Goal: Task Accomplishment & Management: Use online tool/utility

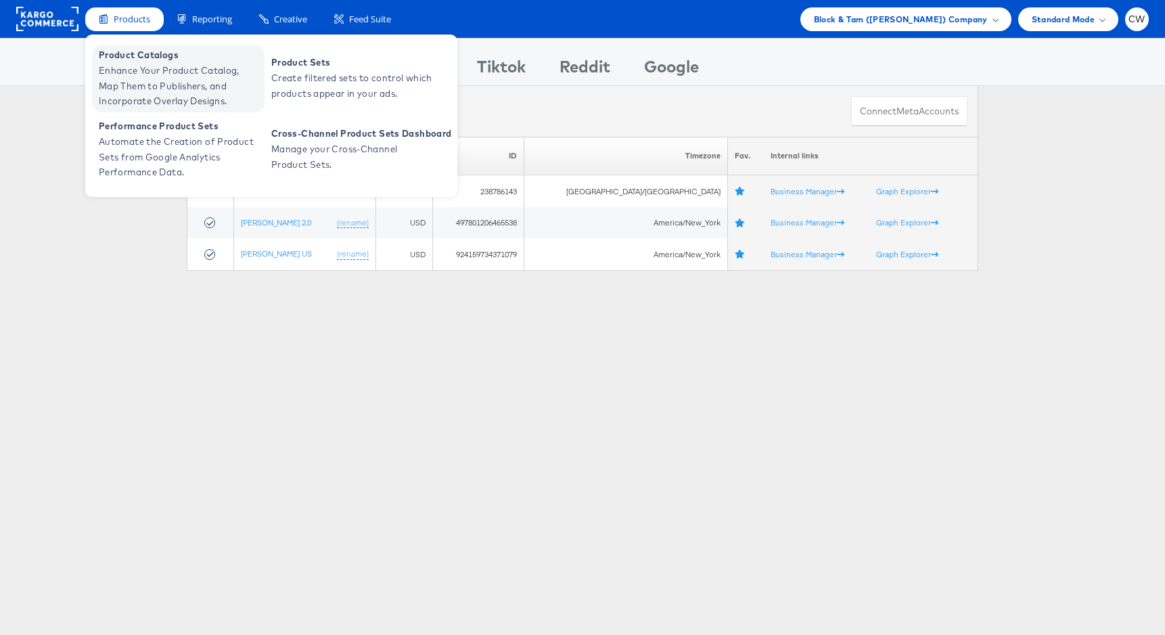
click at [140, 59] on span "Product Catalogs" at bounding box center [180, 55] width 162 height 16
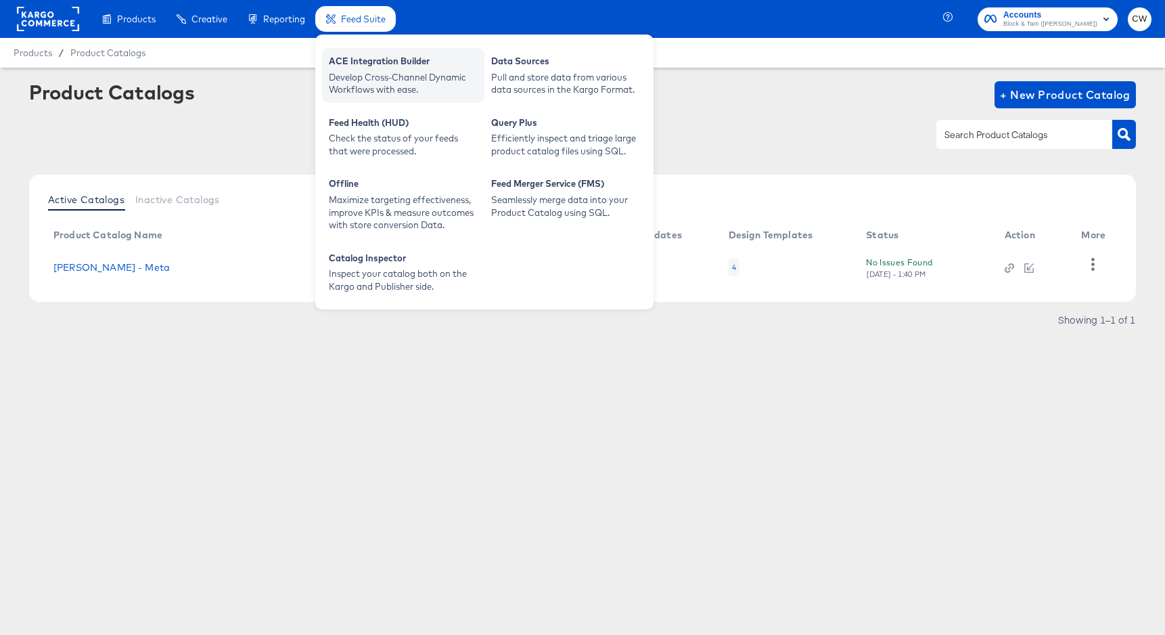
click at [362, 63] on div "ACE Integration Builder" at bounding box center [403, 63] width 149 height 16
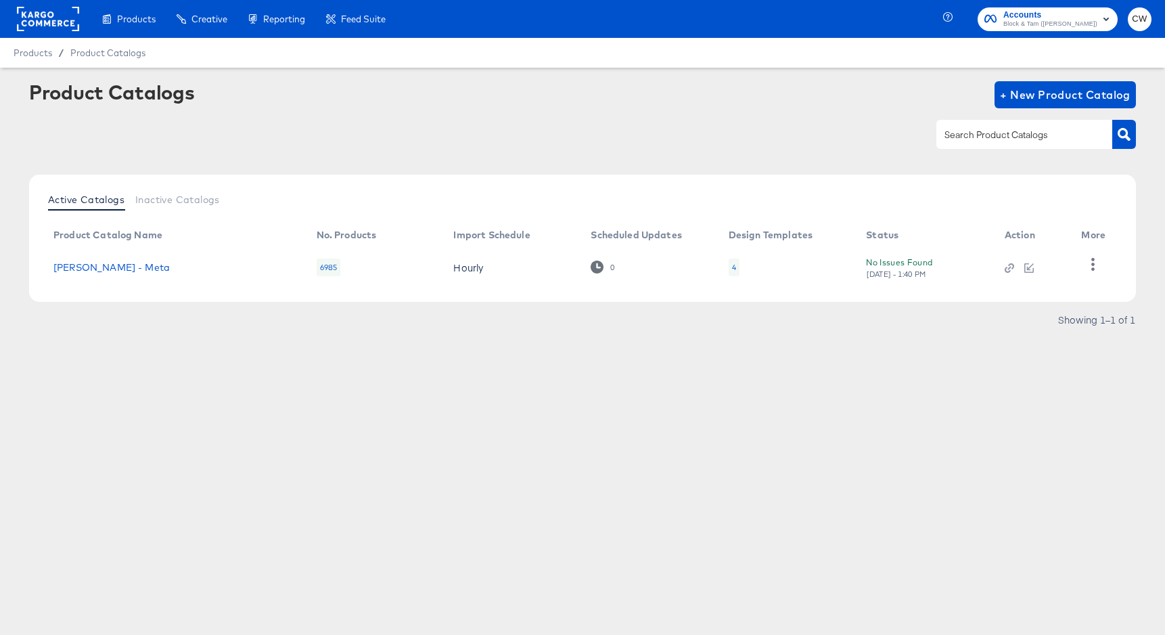
click at [292, 516] on div "Products Products Product Catalogs Enhance Your Product Catalog, Map Them to Pu…" at bounding box center [582, 317] width 1165 height 635
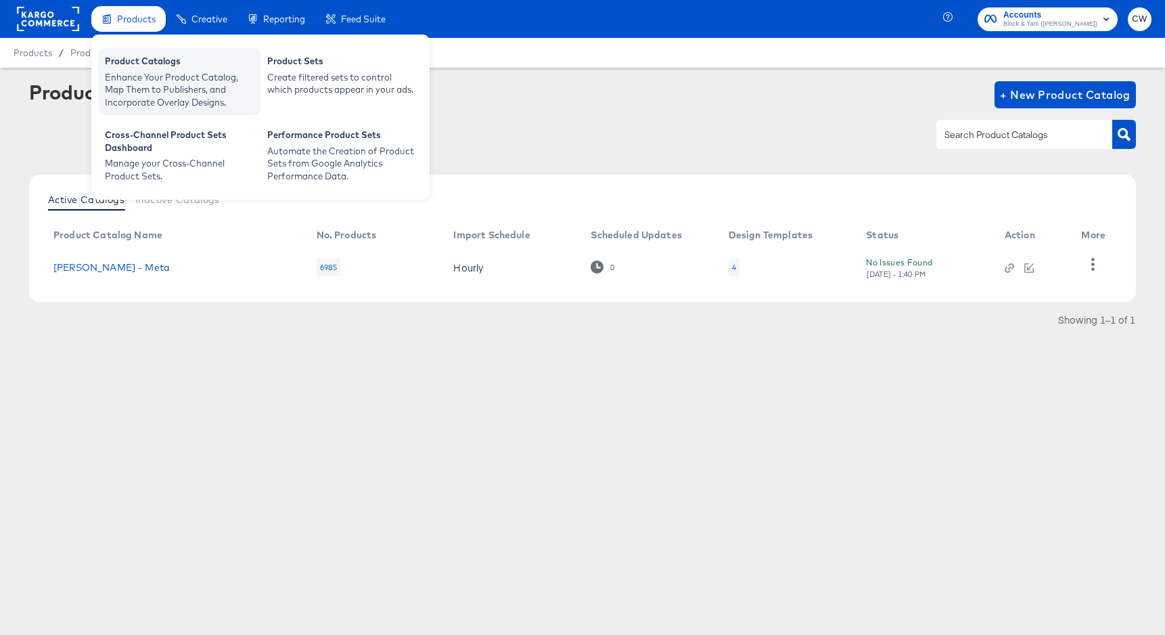
click at [141, 91] on div "Enhance Your Product Catalog, Map Them to Publishers, and Incorporate Overlay D…" at bounding box center [179, 90] width 149 height 38
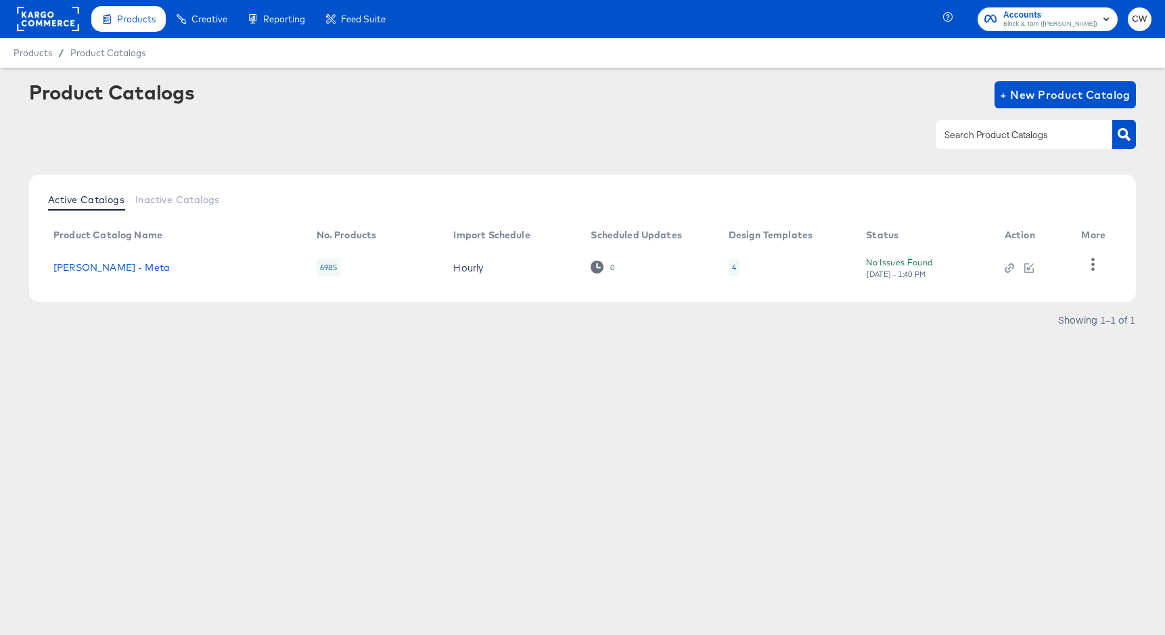
click at [63, 24] on rect at bounding box center [48, 19] width 62 height 24
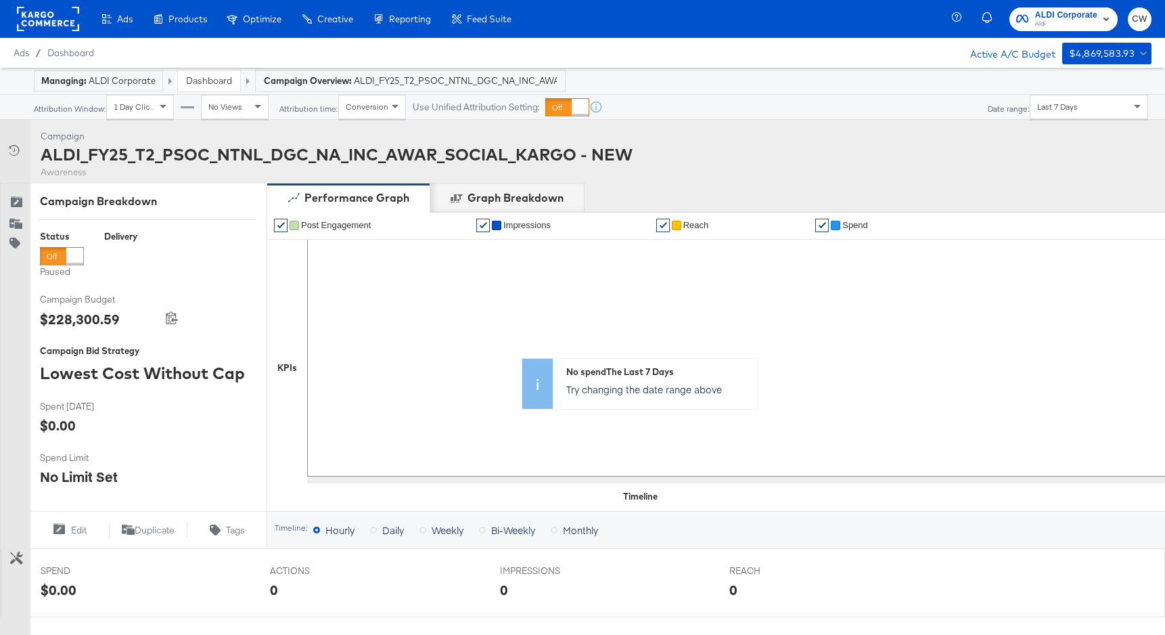
scroll to position [239, 0]
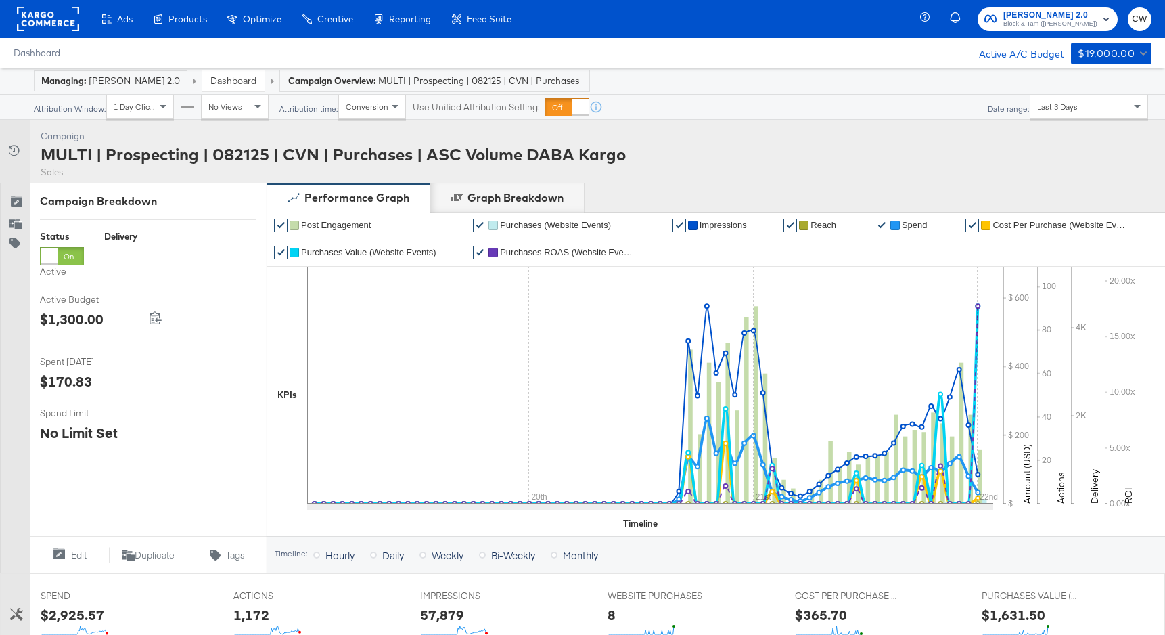
click at [1084, 118] on div "Last 3 Days" at bounding box center [1089, 106] width 117 height 23
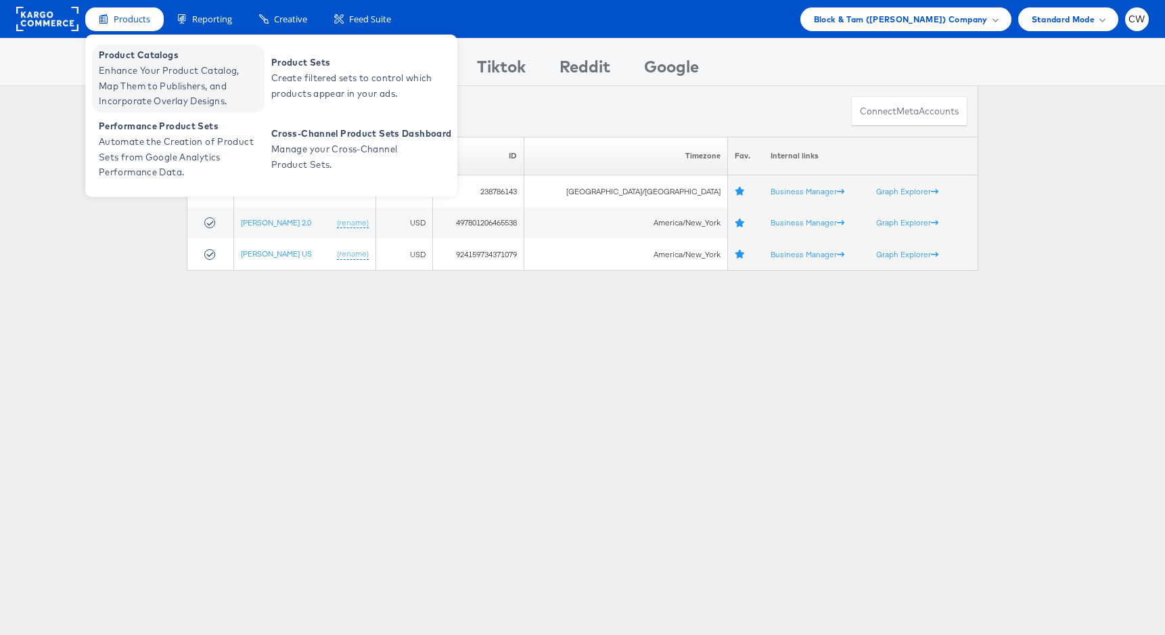
click at [154, 76] on span "Enhance Your Product Catalog, Map Them to Publishers, and Incorporate Overlay D…" at bounding box center [180, 86] width 162 height 46
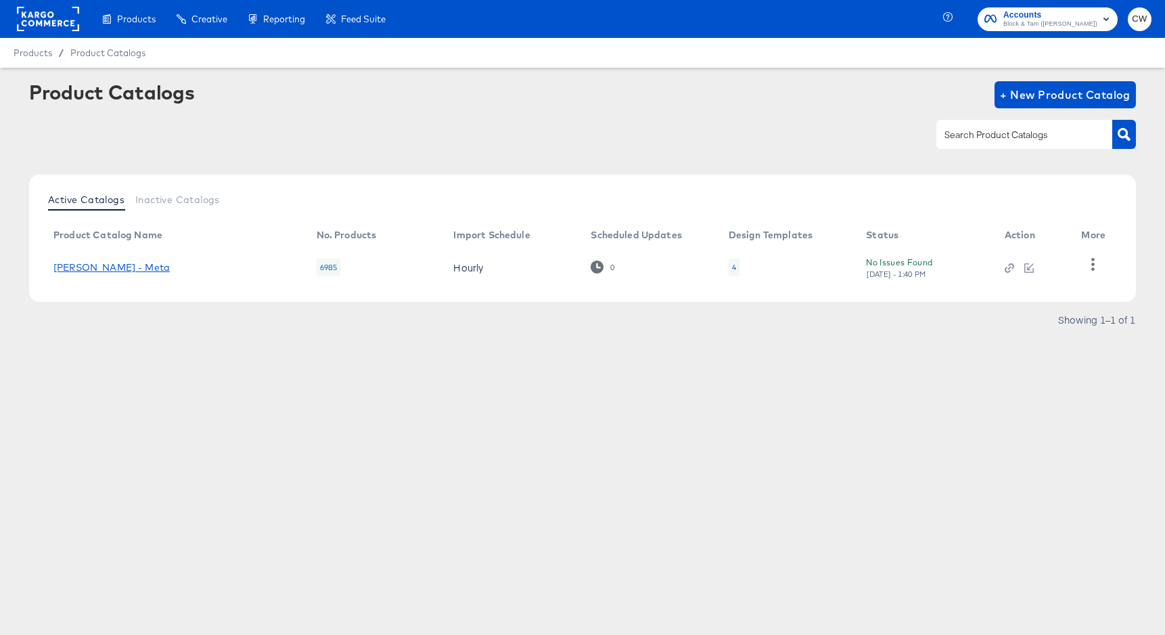
click at [141, 267] on link "Veronica Beard - Meta" at bounding box center [111, 267] width 116 height 11
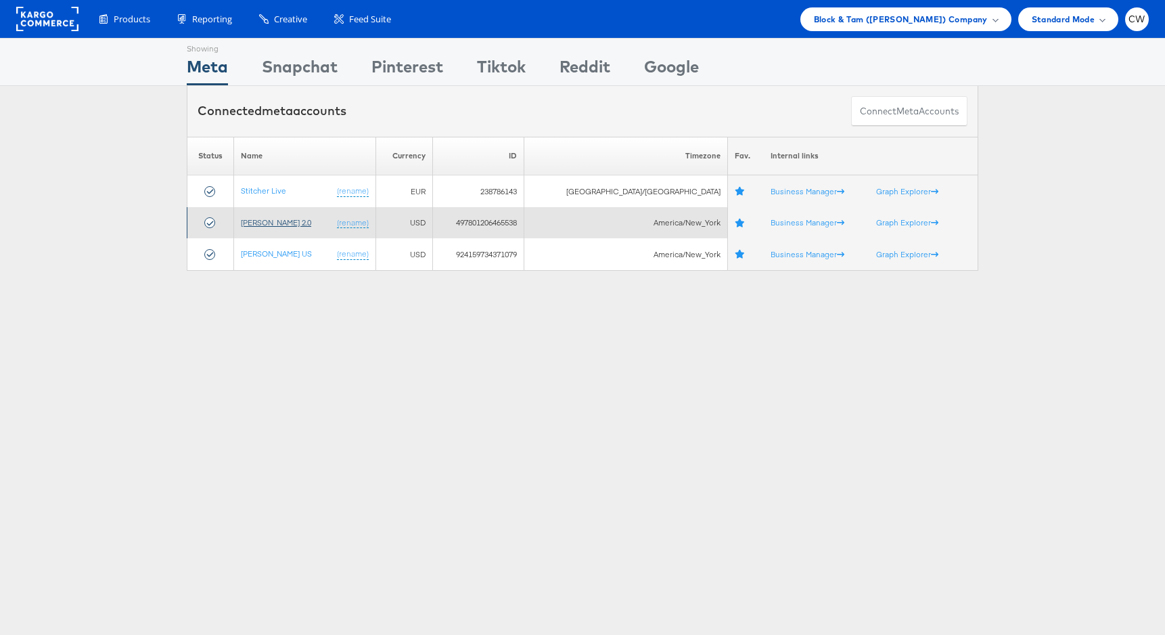
click at [292, 221] on link "Veronica Beard 2.0" at bounding box center [276, 222] width 70 height 10
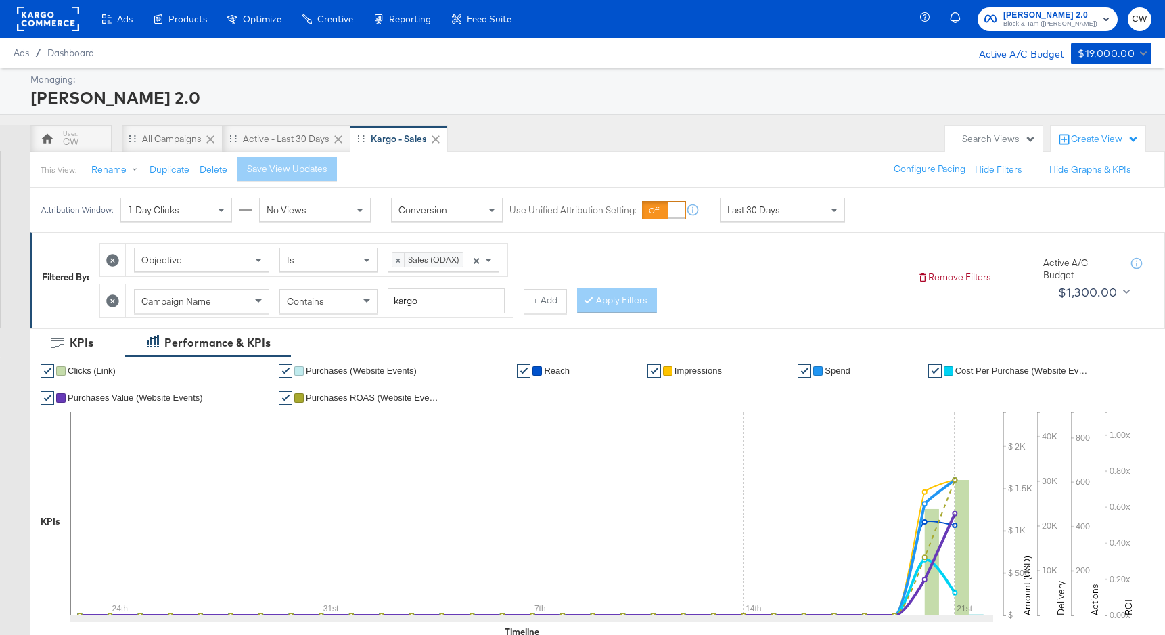
click at [797, 211] on div "Last 30 Days" at bounding box center [783, 209] width 124 height 23
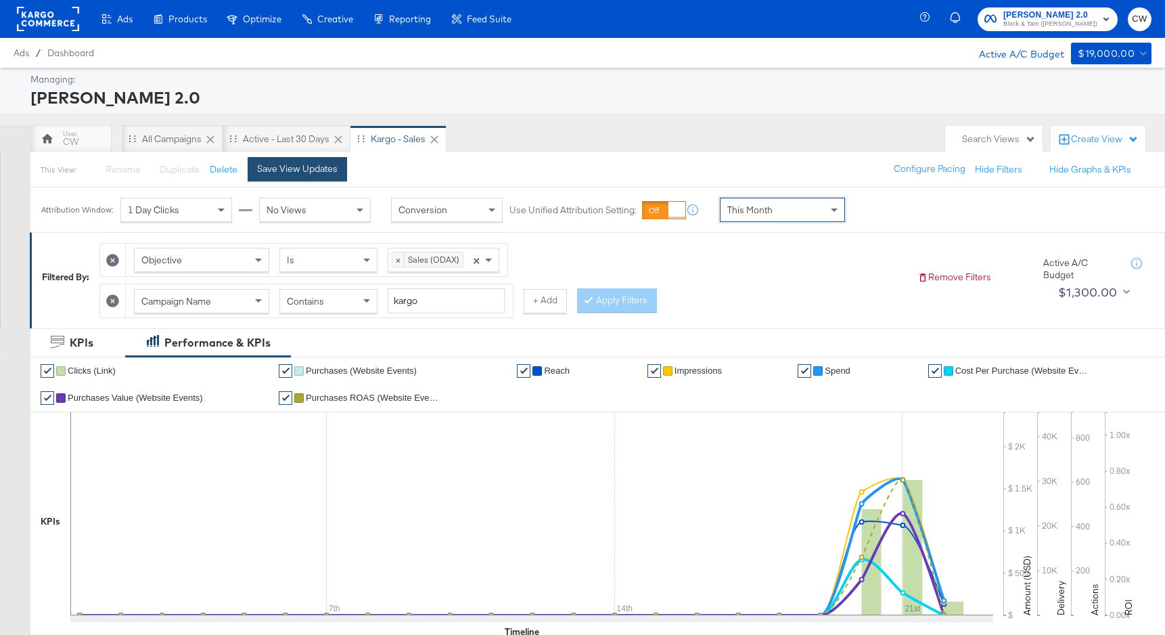
click at [315, 181] on button "Save View Updates" at bounding box center [297, 169] width 99 height 24
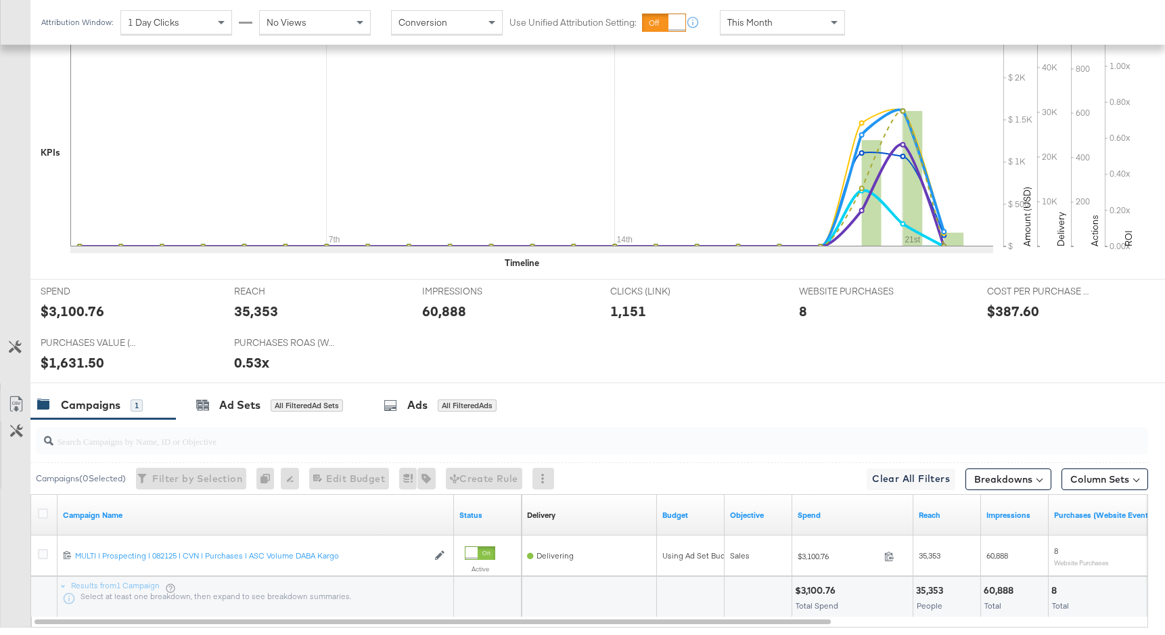
scroll to position [450, 0]
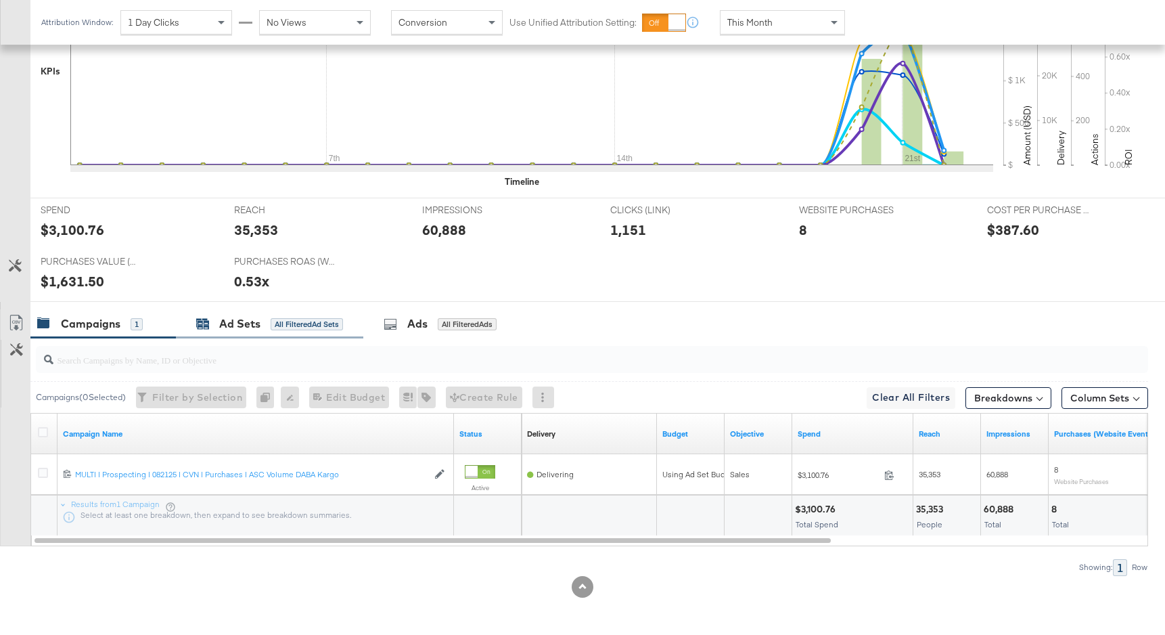
click at [308, 325] on div "All Filtered Ad Sets" at bounding box center [307, 324] width 72 height 12
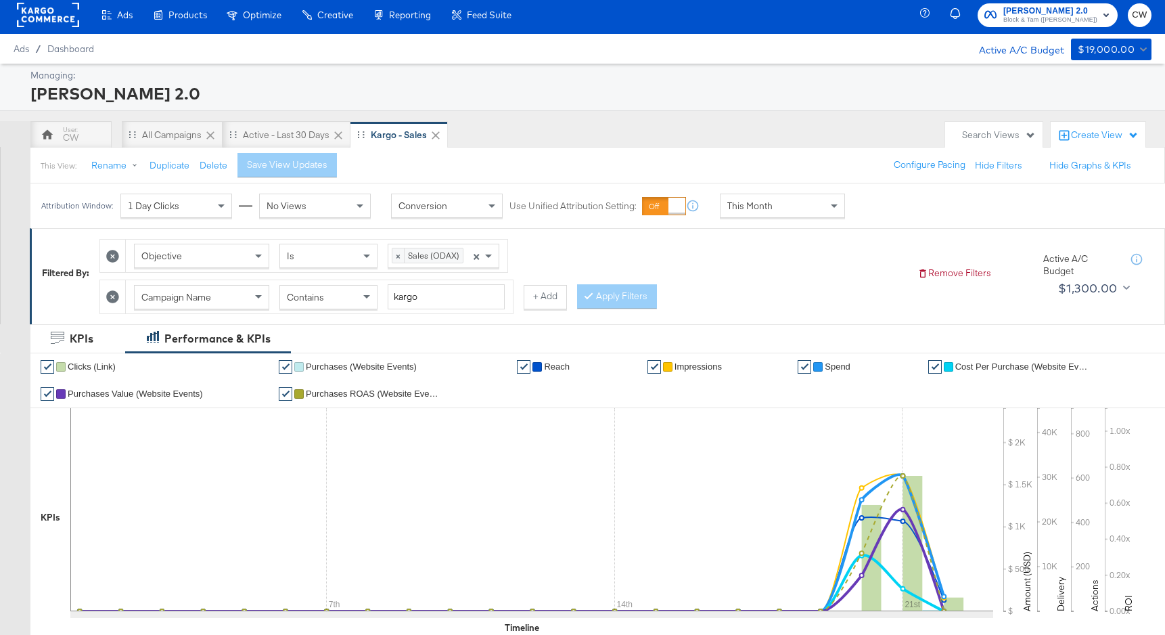
scroll to position [0, 0]
